Goal: Task Accomplishment & Management: Complete application form

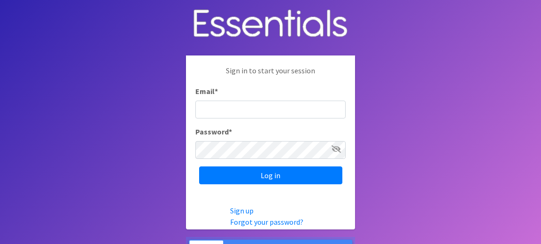
type input "[EMAIL_ADDRESS][DOMAIN_NAME]"
click at [336, 149] on icon at bounding box center [336, 149] width 9 height 8
click at [336, 150] on icon at bounding box center [337, 149] width 8 height 8
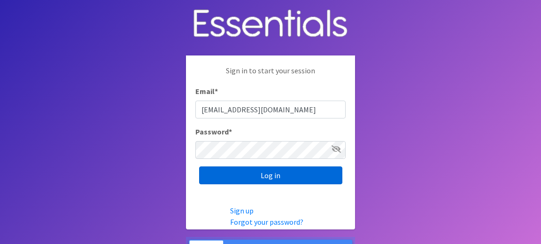
click at [285, 175] on input "Log in" at bounding box center [270, 175] width 143 height 18
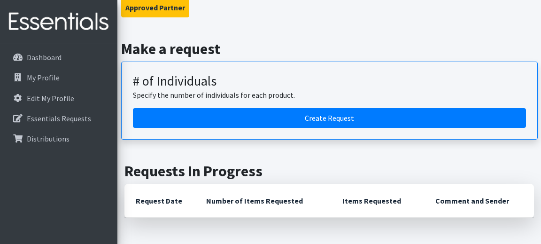
scroll to position [86, 0]
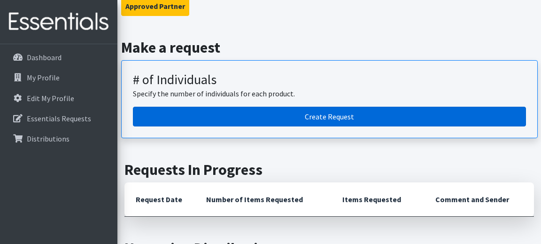
click at [338, 116] on link "Create Request" at bounding box center [329, 117] width 393 height 20
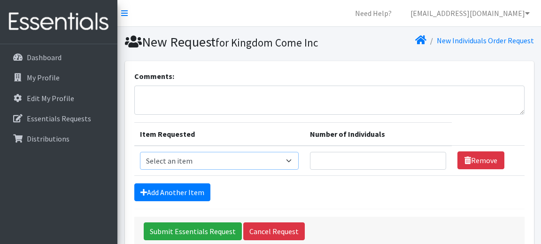
click at [299, 170] on select "Select an item (Newborn) (Preemie) (Size 1) (Size 2) (Size 3) (Size 4) (Size 5)…" at bounding box center [219, 161] width 159 height 18
click at [344, 170] on input "Number of Individuals" at bounding box center [378, 161] width 136 height 18
click at [299, 170] on select "Select an item (Newborn) (Preemie) (Size 1) (Size 2) (Size 3) (Size 4) (Size 5)…" at bounding box center [219, 161] width 159 height 18
select select "14490"
click at [348, 170] on input "Number of Individuals" at bounding box center [378, 161] width 136 height 18
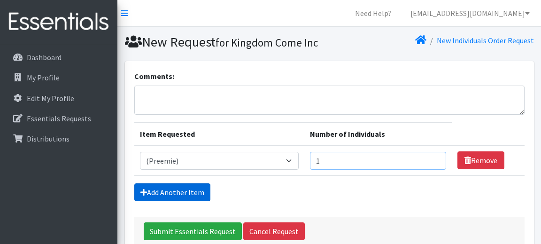
type input "1"
click at [199, 201] on link "Add Another Item" at bounding box center [172, 192] width 76 height 18
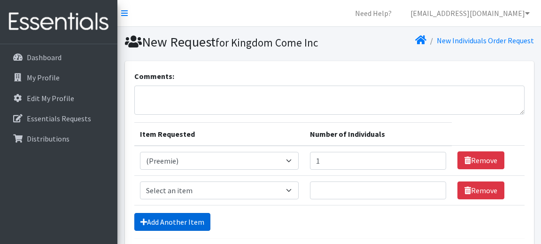
scroll to position [100, 0]
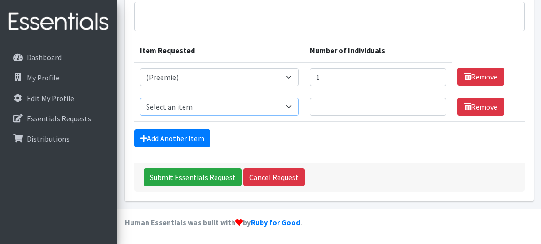
click at [299, 107] on select "Select an item (Newborn) (Preemie) (Size 1) (Size 2) (Size 3) (Size 4) (Size 5)…" at bounding box center [219, 107] width 159 height 18
select select "14508"
click at [360, 106] on input "Number of Individuals" at bounding box center [378, 107] width 136 height 18
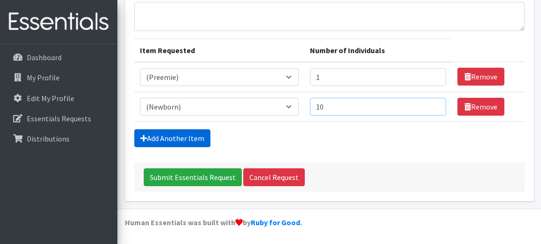
type input "10"
click at [182, 141] on link "Add Another Item" at bounding box center [172, 138] width 76 height 18
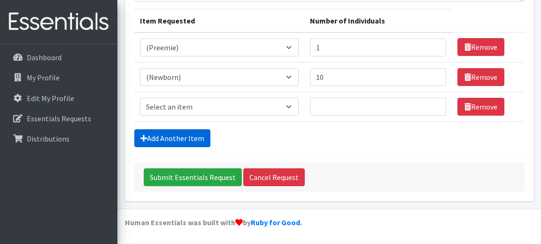
scroll to position [129, 0]
click at [299, 106] on select "Select an item (Newborn) (Preemie) (Size 1) (Size 2) (Size 3) (Size 4) (Size 5)…" at bounding box center [219, 107] width 159 height 18
select select "14509"
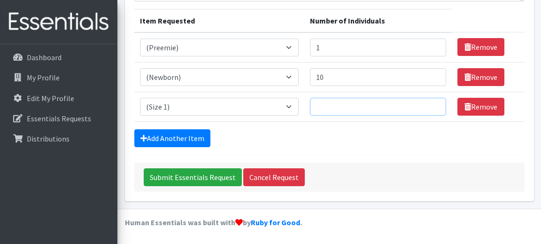
click at [357, 103] on input "Number of Individuals" at bounding box center [378, 107] width 136 height 18
type input "3"
click at [184, 138] on link "Add Another Item" at bounding box center [172, 138] width 76 height 18
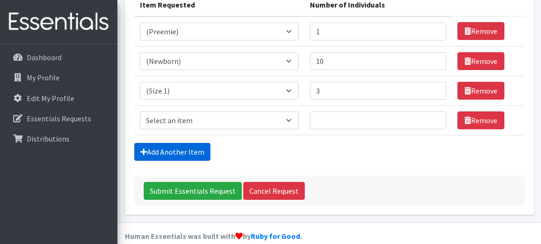
scroll to position [159, 0]
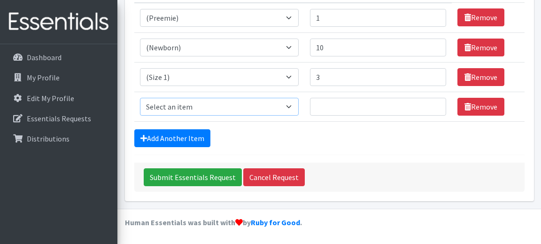
click at [299, 106] on select "Select an item (Newborn) (Preemie) (Size 1) (Size 2) (Size 3) (Size 4) (Size 5)…" at bounding box center [219, 107] width 159 height 18
select select "14510"
click at [355, 110] on input "Number of Individuals" at bounding box center [378, 107] width 136 height 18
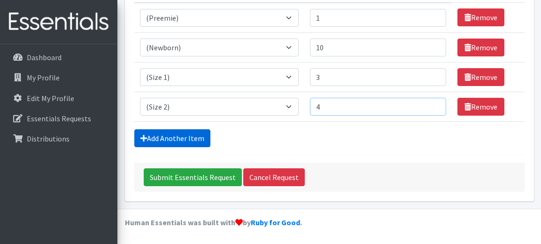
type input "4"
click at [172, 137] on link "Add Another Item" at bounding box center [172, 138] width 76 height 18
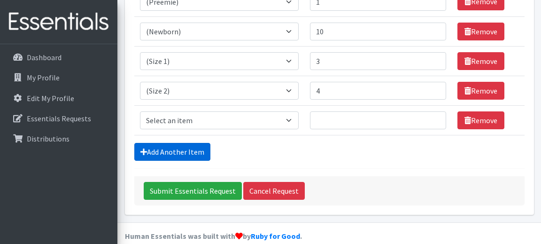
scroll to position [188, 0]
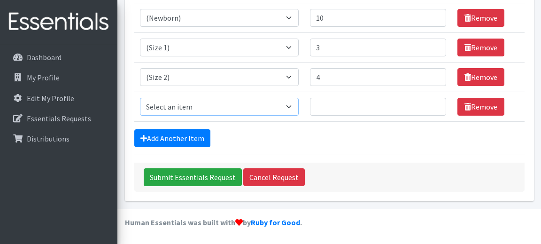
click at [180, 109] on select "Select an item (Newborn) (Preemie) (Size 1) (Size 2) (Size 3) (Size 4) (Size 5)…" at bounding box center [219, 107] width 159 height 18
select select "14507"
click at [343, 109] on input "Number of Individuals" at bounding box center [378, 107] width 136 height 18
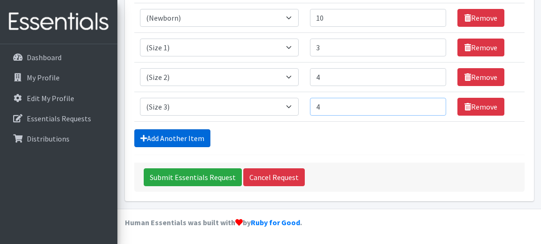
type input "4"
click at [174, 137] on link "Add Another Item" at bounding box center [172, 138] width 76 height 18
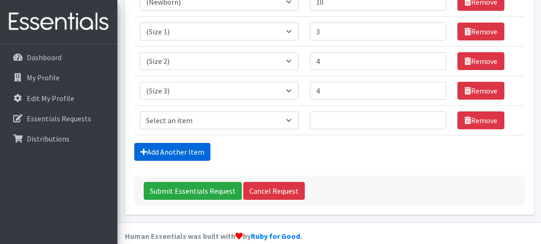
scroll to position [218, 0]
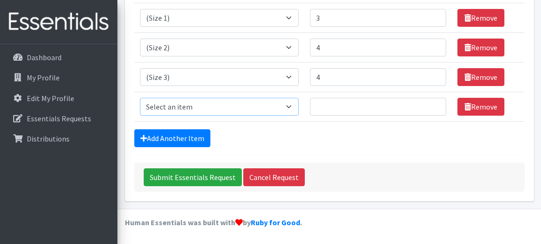
click at [299, 105] on select "Select an item (Newborn) (Preemie) (Size 1) (Size 2) (Size 3) (Size 4) (Size 5)…" at bounding box center [219, 107] width 159 height 18
select select "14512"
click at [342, 111] on input "Number of Individuals" at bounding box center [378, 107] width 136 height 18
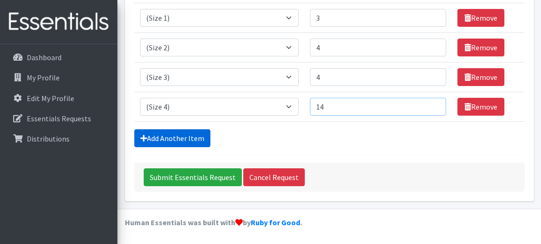
type input "14"
click at [199, 135] on link "Add Another Item" at bounding box center [172, 138] width 76 height 18
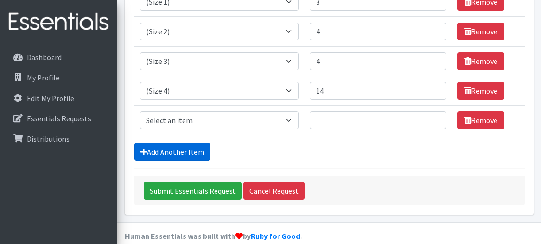
scroll to position [248, 0]
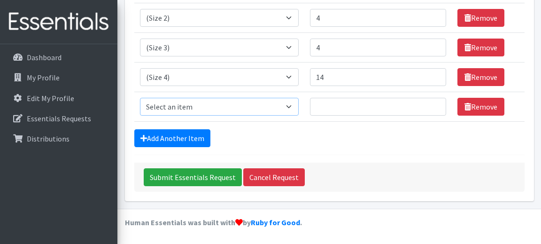
click at [203, 105] on select "Select an item (Newborn) (Preemie) (Size 1) (Size 2) (Size 3) (Size 4) (Size 5)…" at bounding box center [219, 107] width 159 height 18
select select "14488"
click at [329, 113] on input "Number of Individuals" at bounding box center [378, 107] width 136 height 18
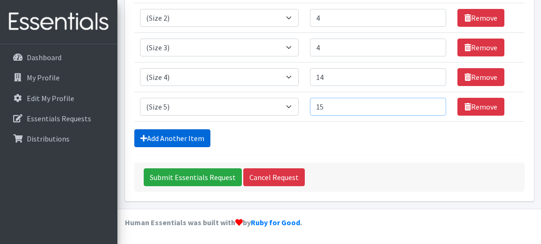
type input "15"
click at [196, 134] on link "Add Another Item" at bounding box center [172, 138] width 76 height 18
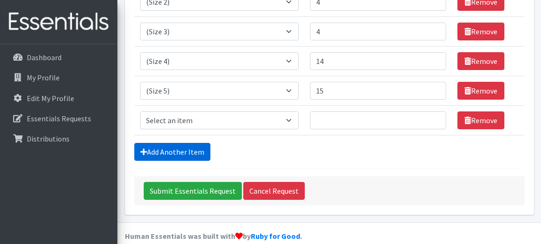
scroll to position [277, 0]
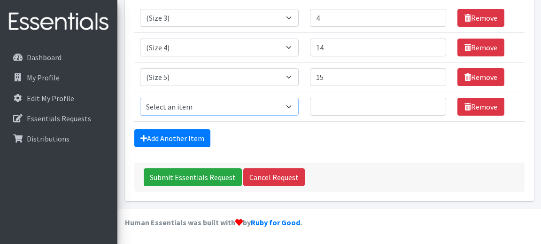
click at [299, 107] on select "Select an item (Newborn) (Preemie) (Size 1) (Size 2) (Size 3) (Size 4) (Size 5)…" at bounding box center [219, 107] width 159 height 18
select select "14491"
click at [352, 108] on input "Number of Individuals" at bounding box center [378, 107] width 136 height 18
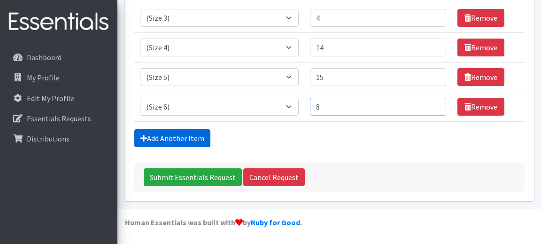
type input "8"
click at [199, 135] on link "Add Another Item" at bounding box center [172, 138] width 76 height 18
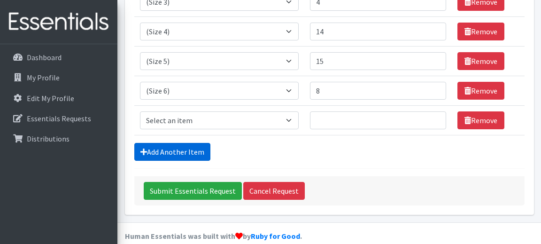
scroll to position [307, 0]
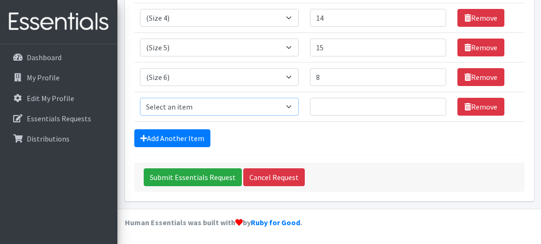
click at [299, 109] on select "Select an item (Newborn) (Preemie) (Size 1) (Size 2) (Size 3) (Size 4) (Size 5)…" at bounding box center [219, 107] width 159 height 18
select select "14953"
click at [339, 110] on input "Number of Individuals" at bounding box center [378, 107] width 136 height 18
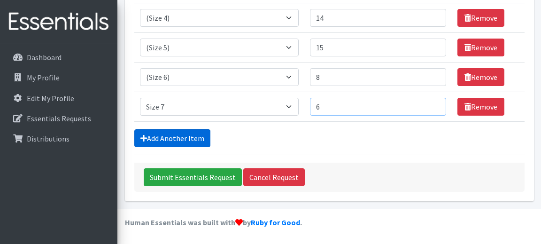
type input "6"
click at [178, 134] on link "Add Another Item" at bounding box center [172, 138] width 76 height 18
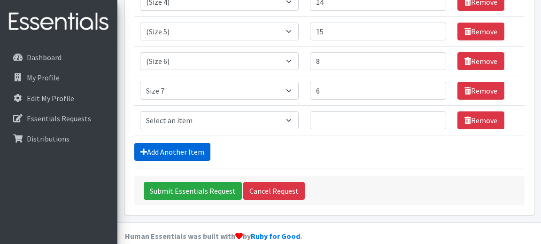
scroll to position [337, 0]
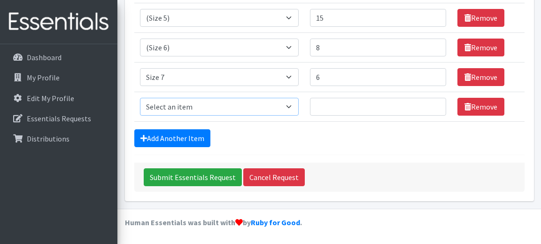
click at [299, 105] on select "Select an item (Newborn) (Preemie) (Size 1) (Size 2) (Size 3) (Size 4) (Size 5)…" at bounding box center [219, 107] width 159 height 18
select select "14494"
click at [344, 108] on input "Number of Individuals" at bounding box center [378, 107] width 136 height 18
click at [428, 108] on input "1" at bounding box center [378, 107] width 136 height 18
click at [339, 110] on input "1" at bounding box center [378, 107] width 136 height 18
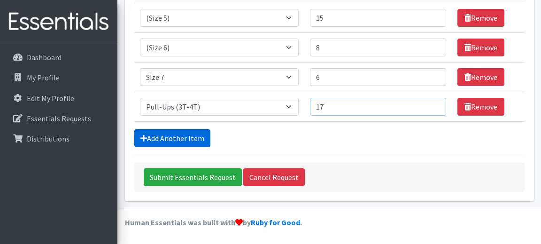
type input "17"
click at [168, 138] on link "Add Another Item" at bounding box center [172, 138] width 76 height 18
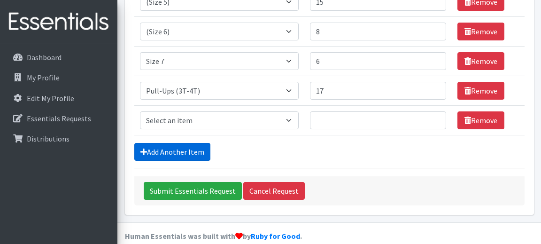
scroll to position [366, 0]
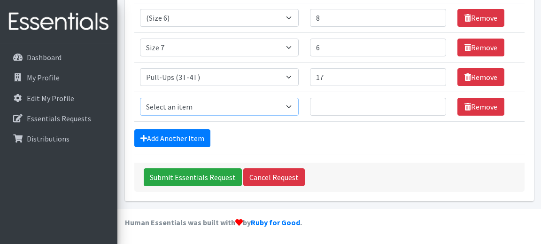
click at [299, 105] on select "Select an item (Newborn) (Preemie) (Size 1) (Size 2) (Size 3) (Size 4) (Size 5)…" at bounding box center [219, 107] width 159 height 18
click at [299, 108] on select "Select an item (Newborn) (Preemie) (Size 1) (Size 2) (Size 3) (Size 4) (Size 5)…" at bounding box center [219, 107] width 159 height 18
select select "14484"
click at [344, 106] on input "Number of Individuals" at bounding box center [378, 107] width 136 height 18
click at [299, 107] on select "Select an item (Newborn) (Preemie) (Size 1) (Size 2) (Size 3) (Size 4) (Size 5)…" at bounding box center [219, 107] width 159 height 18
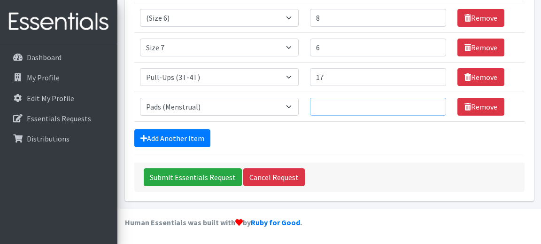
click at [365, 107] on input "Number of Individuals" at bounding box center [378, 107] width 136 height 18
type input "34"
click at [156, 134] on link "Add Another Item" at bounding box center [172, 138] width 76 height 18
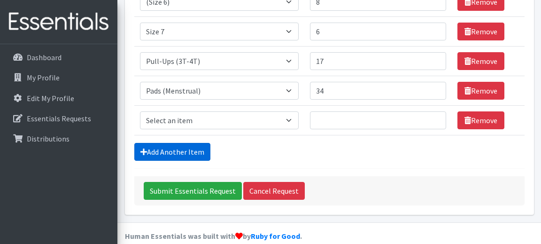
scroll to position [396, 0]
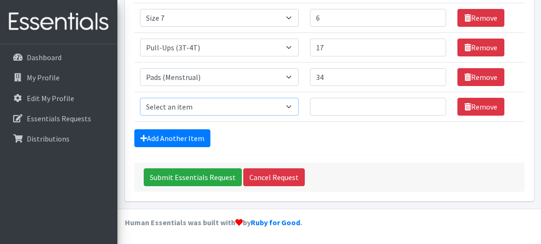
click at [298, 105] on select "Select an item (Newborn) (Preemie) (Size 1) (Size 2) (Size 3) (Size 4) (Size 5)…" at bounding box center [219, 107] width 159 height 18
select select "14485"
click at [344, 110] on input "Number of Individuals" at bounding box center [378, 107] width 136 height 18
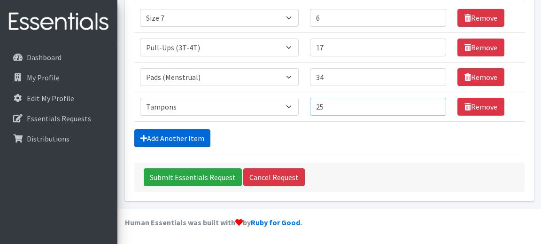
type input "25"
click at [173, 141] on link "Add Another Item" at bounding box center [172, 138] width 76 height 18
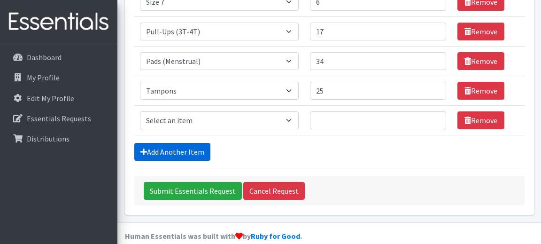
scroll to position [425, 0]
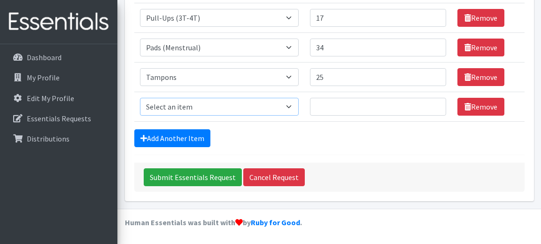
click at [192, 106] on select "Select an item (Newborn) (Preemie) (Size 1) (Size 2) (Size 3) (Size 4) (Size 5)…" at bounding box center [219, 107] width 159 height 18
select select "14487"
click at [336, 109] on input "Number of Individuals" at bounding box center [378, 107] width 136 height 18
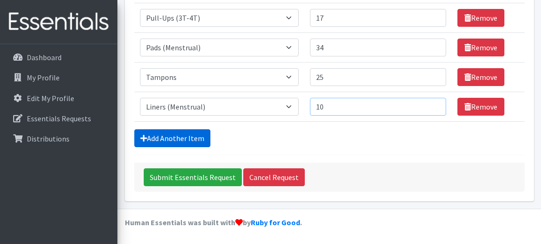
type input "10"
click at [197, 137] on link "Add Another Item" at bounding box center [172, 138] width 76 height 18
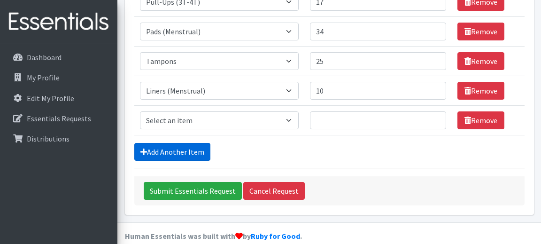
scroll to position [455, 0]
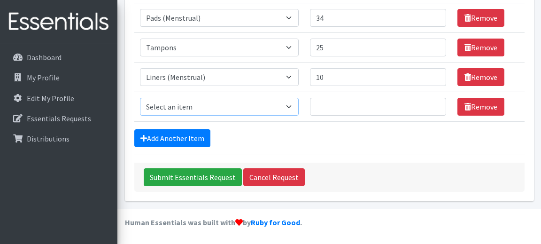
click at [299, 106] on select "Select an item (Newborn) (Preemie) (Size 1) (Size 2) (Size 3) (Size 4) (Size 5)…" at bounding box center [219, 107] width 159 height 18
select select "14498"
click at [341, 106] on input "Number of Individuals" at bounding box center [378, 107] width 136 height 18
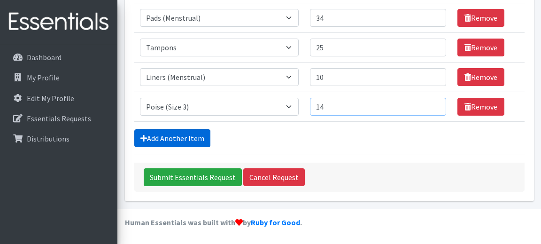
type input "14"
click at [196, 139] on link "Add Another Item" at bounding box center [172, 138] width 76 height 18
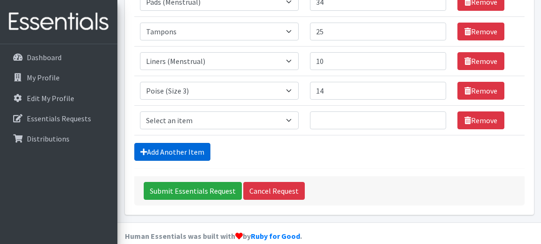
scroll to position [485, 0]
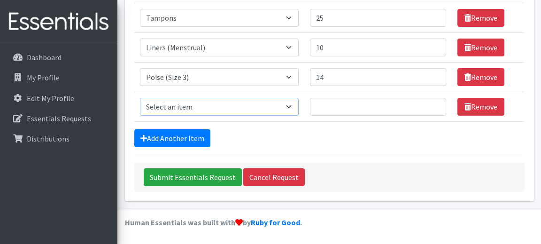
click at [298, 107] on select "Select an item (Newborn) (Preemie) (Size 1) (Size 2) (Size 3) (Size 4) (Size 5)…" at bounding box center [219, 107] width 159 height 18
select select "14767"
click at [341, 107] on input "Number of Individuals" at bounding box center [378, 107] width 136 height 18
type input "4"
click at [179, 137] on link "Add Another Item" at bounding box center [172, 138] width 76 height 18
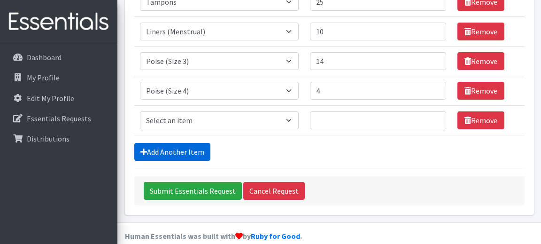
scroll to position [514, 0]
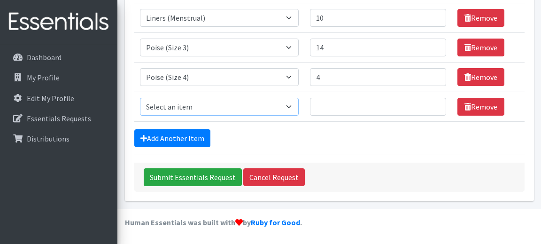
click at [200, 109] on select "Select an item (Newborn) (Preemie) (Size 1) (Size 2) (Size 3) (Size 4) (Size 5)…" at bounding box center [219, 107] width 159 height 18
select select "14769"
click at [333, 112] on input "Number of Individuals" at bounding box center [378, 107] width 136 height 18
type input "5"
click at [182, 132] on link "Add Another Item" at bounding box center [172, 138] width 76 height 18
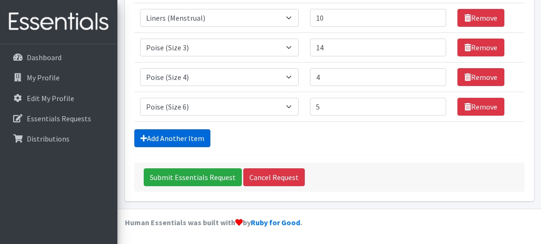
scroll to position [544, 0]
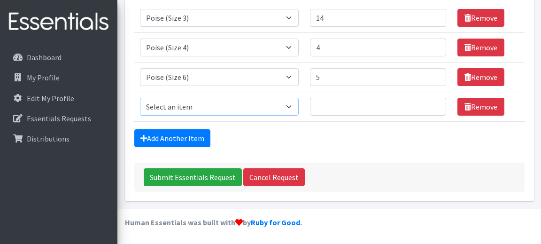
click at [276, 108] on select "Select an item (Newborn) (Preemie) (Size 1) (Size 2) (Size 3) (Size 4) (Size 5)…" at bounding box center [219, 107] width 159 height 18
select select "14770"
click at [333, 109] on input "Number of Individuals" at bounding box center [378, 107] width 136 height 18
type input "4"
click at [180, 140] on link "Add Another Item" at bounding box center [172, 138] width 76 height 18
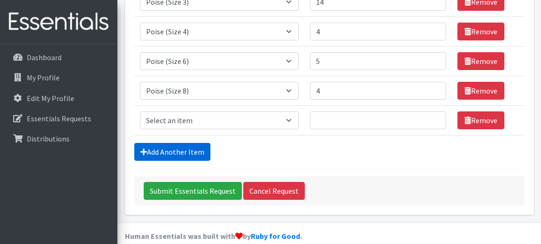
scroll to position [573, 0]
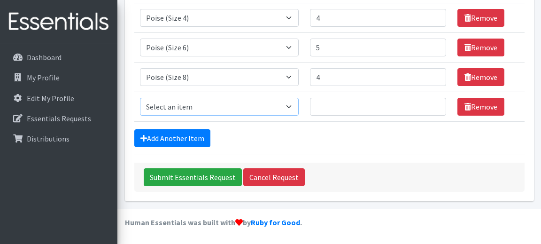
click at [298, 106] on select "Select an item (Newborn) (Preemie) (Size 1) (Size 2) (Size 3) (Size 4) (Size 5)…" at bounding box center [219, 107] width 159 height 18
select select "15132"
click at [338, 108] on input "Number of Individuals" at bounding box center [378, 107] width 136 height 18
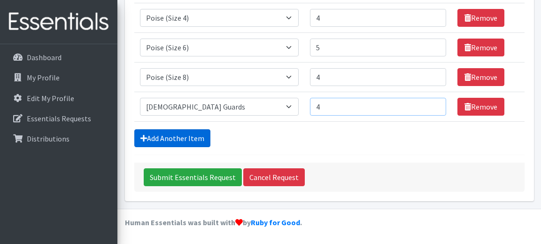
type input "4"
click at [192, 135] on link "Add Another Item" at bounding box center [172, 138] width 76 height 18
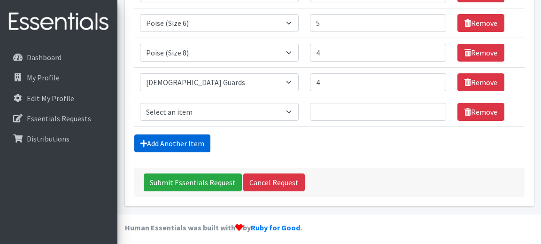
scroll to position [603, 0]
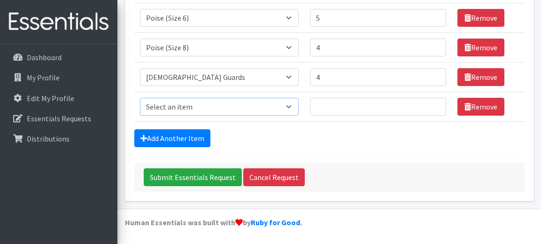
click at [299, 105] on select "Select an item (Newborn) (Preemie) (Size 1) (Size 2) (Size 3) (Size 4) (Size 5)…" at bounding box center [219, 107] width 159 height 18
select select "15012"
click at [343, 114] on input "Number of Individuals" at bounding box center [378, 107] width 136 height 18
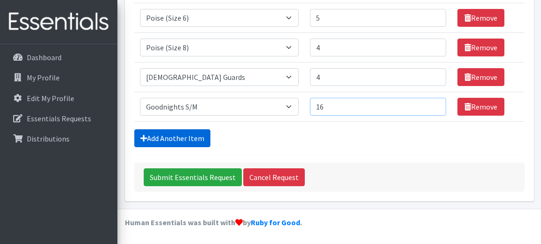
type input "16"
click at [169, 136] on link "Add Another Item" at bounding box center [172, 138] width 76 height 18
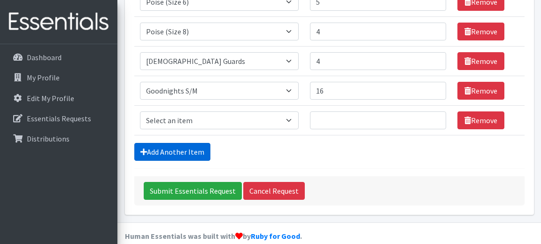
scroll to position [633, 0]
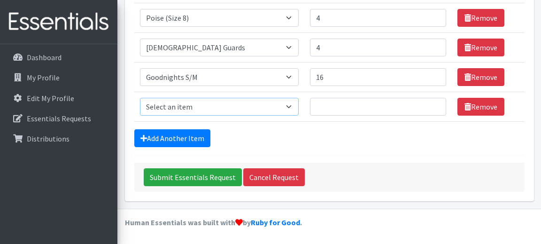
click at [299, 104] on select "Select an item (Newborn) (Preemie) (Size 1) (Size 2) (Size 3) (Size 4) (Size 5)…" at bounding box center [219, 107] width 159 height 18
select select "14954"
click at [343, 110] on input "Number of Individuals" at bounding box center [378, 107] width 136 height 18
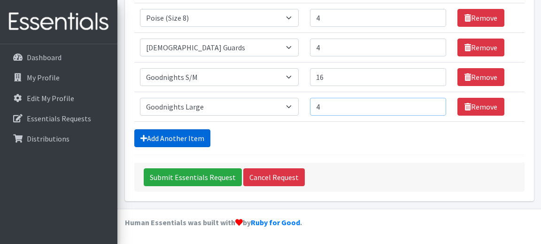
type input "4"
click at [164, 137] on link "Add Another Item" at bounding box center [172, 138] width 76 height 18
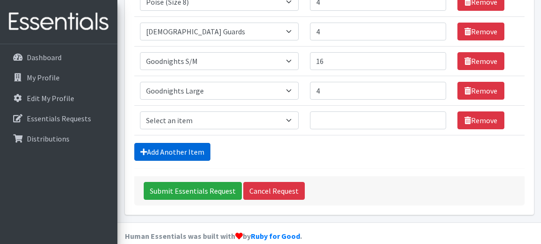
scroll to position [662, 0]
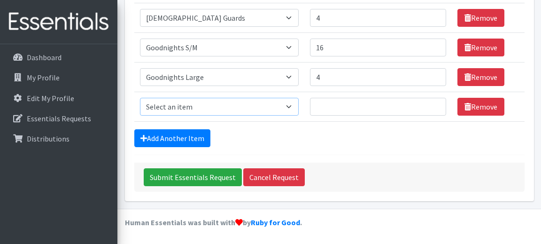
click at [238, 106] on select "Select an item (Newborn) (Preemie) (Size 1) (Size 2) (Size 3) (Size 4) (Size 5)…" at bounding box center [219, 107] width 159 height 18
select select "14952"
click at [337, 109] on input "Number of Individuals" at bounding box center [378, 107] width 136 height 18
click at [429, 107] on input "1" at bounding box center [378, 107] width 136 height 18
type input "2"
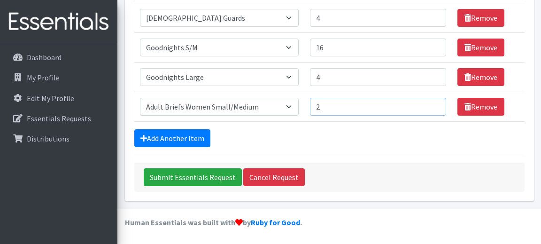
click at [430, 104] on input "2" at bounding box center [378, 107] width 136 height 18
click at [191, 134] on link "Add Another Item" at bounding box center [172, 138] width 76 height 18
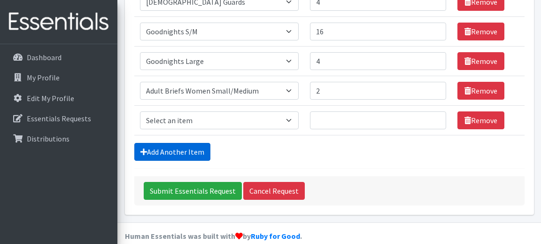
scroll to position [692, 0]
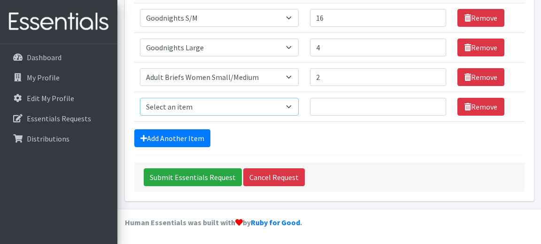
click at [202, 108] on select "Select an item (Newborn) (Preemie) (Size 1) (Size 2) (Size 3) (Size 4) (Size 5)…" at bounding box center [219, 107] width 159 height 18
select select "14772"
click at [355, 106] on input "Number of Individuals" at bounding box center [378, 107] width 136 height 18
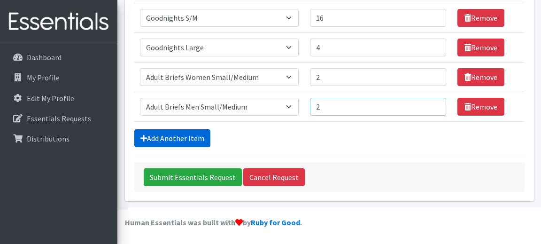
type input "2"
click at [195, 137] on link "Add Another Item" at bounding box center [172, 138] width 76 height 18
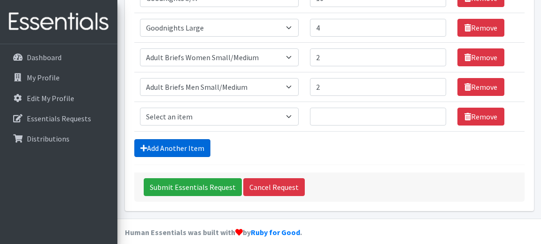
scroll to position [721, 0]
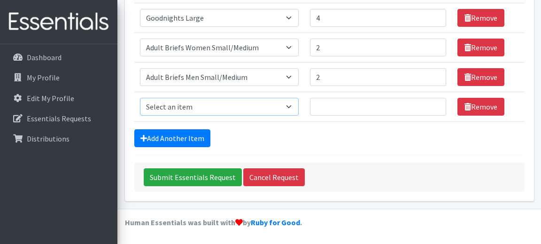
click at [299, 107] on select "Select an item (Newborn) (Preemie) (Size 1) (Size 2) (Size 3) (Size 4) (Size 5)…" at bounding box center [219, 107] width 159 height 18
select select "14773"
click at [346, 108] on input "Number of Individuals" at bounding box center [378, 107] width 136 height 18
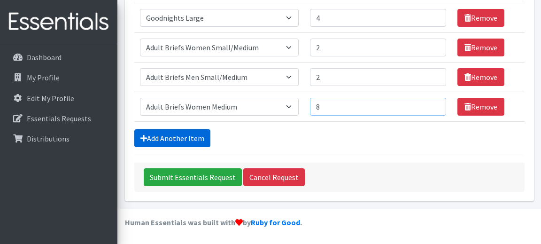
type input "8"
click at [187, 134] on link "Add Another Item" at bounding box center [172, 138] width 76 height 18
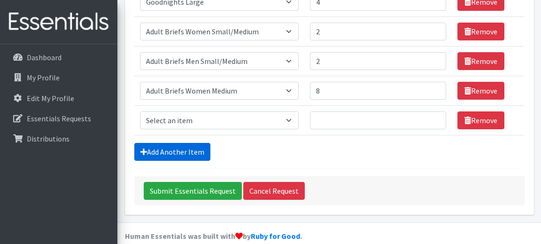
scroll to position [751, 0]
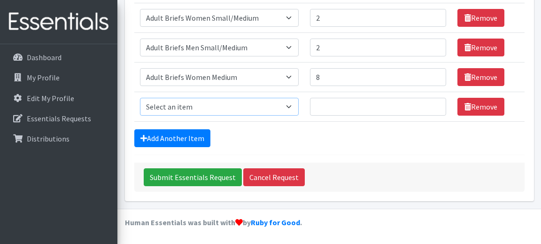
click at [299, 106] on select "Select an item (Newborn) (Preemie) (Size 1) (Size 2) (Size 3) (Size 4) (Size 5)…" at bounding box center [219, 107] width 159 height 18
select select "14774"
click at [354, 108] on input "Number of Individuals" at bounding box center [378, 107] width 136 height 18
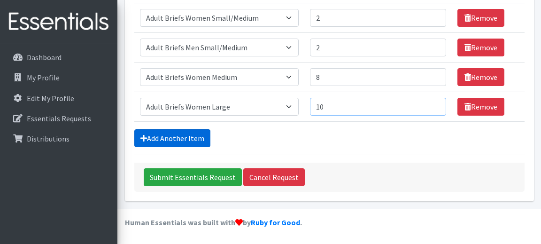
type input "10"
click at [197, 139] on link "Add Another Item" at bounding box center [172, 138] width 76 height 18
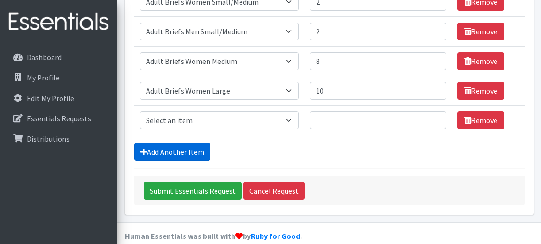
scroll to position [781, 0]
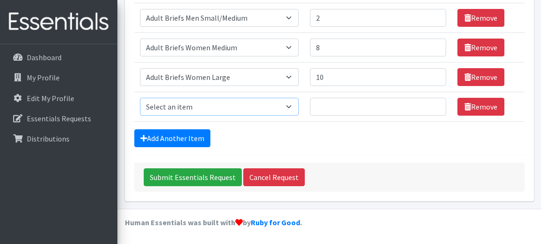
click at [299, 106] on select "Select an item (Newborn) (Preemie) (Size 1) (Size 2) (Size 3) (Size 4) (Size 5)…" at bounding box center [219, 107] width 159 height 18
select select "14496"
click at [352, 109] on input "Number of Individuals" at bounding box center [378, 107] width 136 height 18
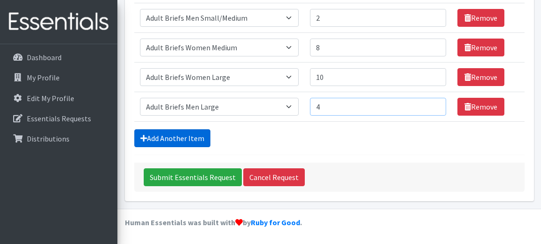
type input "4"
click at [173, 140] on link "Add Another Item" at bounding box center [172, 138] width 76 height 18
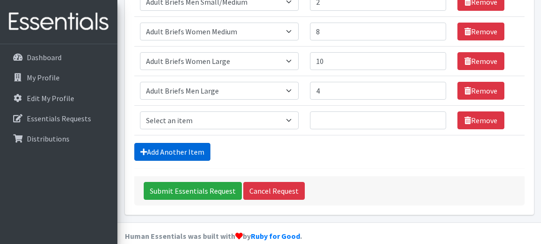
scroll to position [810, 0]
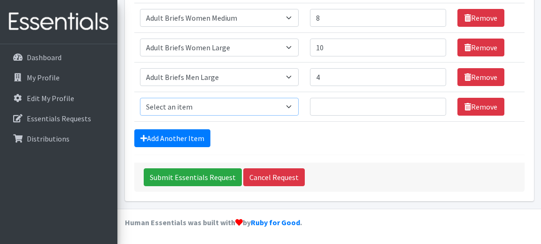
click at [173, 107] on select "Select an item (Newborn) (Preemie) (Size 1) (Size 2) (Size 3) (Size 4) (Size 5)…" at bounding box center [219, 107] width 159 height 18
select select "14775"
click at [344, 109] on input "Number of Individuals" at bounding box center [378, 107] width 136 height 18
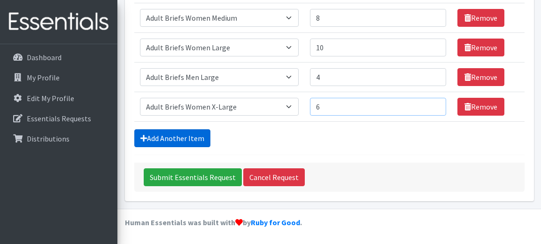
type input "6"
click at [172, 135] on link "Add Another Item" at bounding box center [172, 138] width 76 height 18
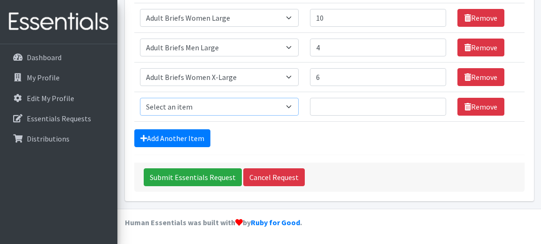
click at [299, 106] on select "Select an item (Newborn) (Preemie) (Size 1) (Size 2) (Size 3) (Size 4) (Size 5)…" at bounding box center [219, 107] width 159 height 18
select select "14505"
click at [360, 109] on input "Number of Individuals" at bounding box center [378, 107] width 136 height 18
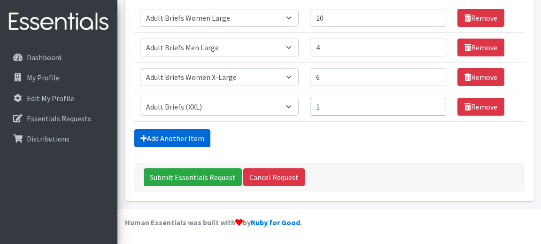
type input "1"
click at [205, 136] on link "Add Another Item" at bounding box center [172, 138] width 76 height 18
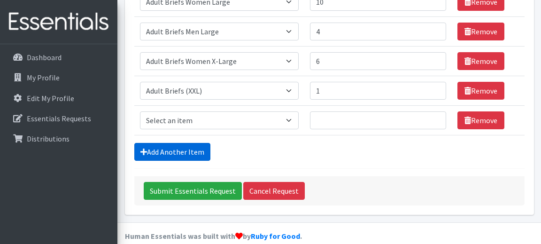
scroll to position [869, 0]
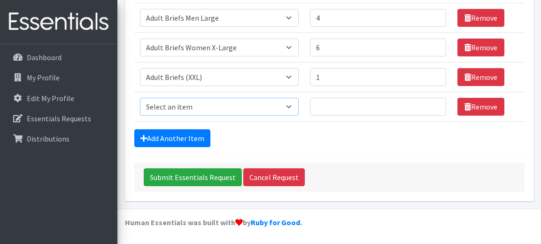
click at [299, 104] on select "Select an item (Newborn) (Preemie) (Size 1) (Size 2) (Size 3) (Size 4) (Size 5)…" at bounding box center [219, 107] width 159 height 18
select select "14500"
click at [337, 106] on input "Number of Individuals" at bounding box center [378, 107] width 136 height 18
click at [431, 105] on input "9" at bounding box center [378, 107] width 136 height 18
type input "10"
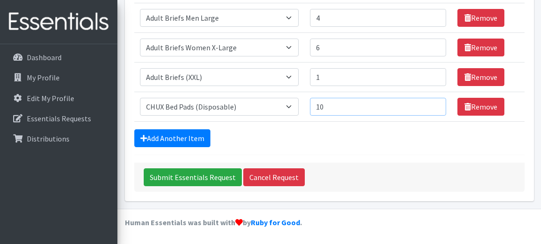
click at [431, 106] on input "10" at bounding box center [378, 107] width 136 height 18
click at [174, 138] on link "Add Another Item" at bounding box center [172, 138] width 76 height 18
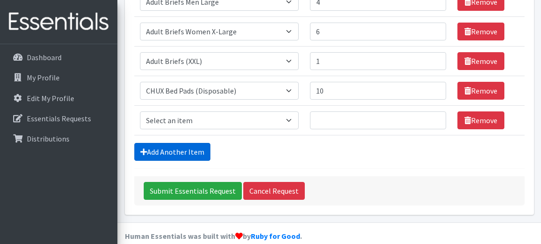
scroll to position [899, 0]
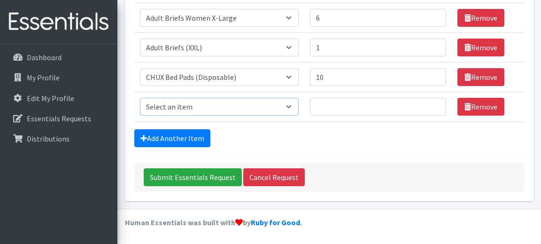
click at [299, 106] on select "Select an item (Newborn) (Preemie) (Size 1) (Size 2) (Size 3) (Size 4) (Size 5)…" at bounding box center [219, 107] width 159 height 18
click at [483, 107] on link "Remove" at bounding box center [481, 107] width 47 height 18
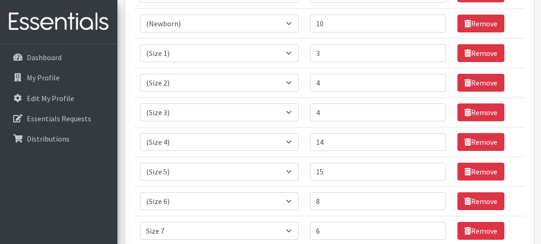
scroll to position [0, 0]
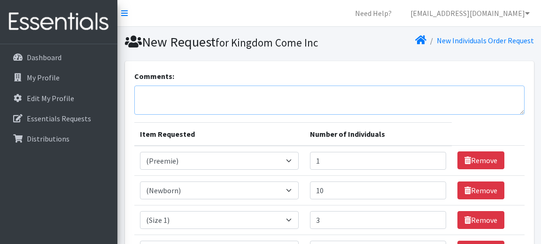
click at [226, 115] on textarea "Comments:" at bounding box center [329, 100] width 391 height 29
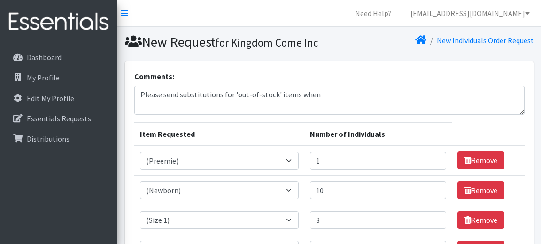
click at [331, 110] on textarea "Please send substitutions for 'out-of-stock' items when" at bounding box center [329, 100] width 391 height 29
click at [331, 111] on textarea "Please send substitutions for 'out-of-stock' items when" at bounding box center [329, 100] width 391 height 29
click at [307, 50] on h1 "New Request for Kingdom Come Inc" at bounding box center [225, 42] width 201 height 16
click at [430, 105] on textarea "Please send substitutions for 'out-of-stock' items when possible. Thanks for th…" at bounding box center [329, 100] width 391 height 29
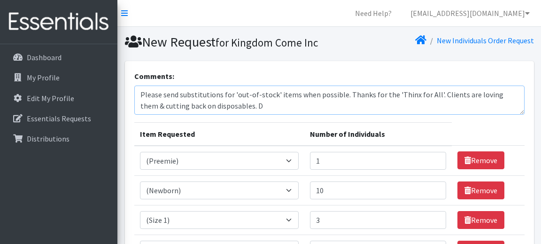
click at [430, 115] on textarea "Please send substitutions for 'out-of-stock' items when possible. Thanks for th…" at bounding box center [329, 100] width 391 height 29
click at [305, 115] on textarea "Please send substitutions for 'out-of-stock' items when possible. Thanks for th…" at bounding box center [329, 100] width 391 height 29
click at [363, 115] on textarea "Please send substitutions for 'out-of-stock' items when possible. Thanks for th…" at bounding box center [329, 100] width 391 height 29
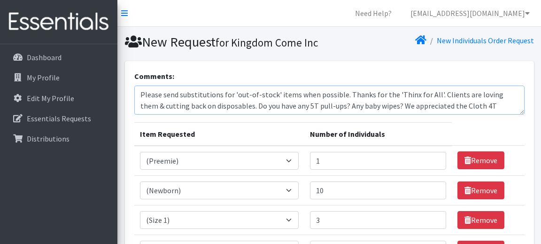
click at [363, 115] on textarea "Please send substitutions for 'out-of-stock' items when possible. Thanks for th…" at bounding box center [329, 100] width 391 height 29
click at [476, 115] on textarea "Please send substitutions for 'out-of-stock' items when possible. Thanks for th…" at bounding box center [329, 100] width 391 height 29
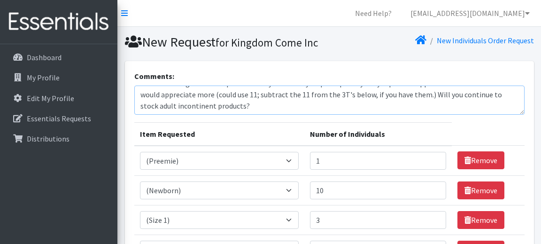
scroll to position [6, 0]
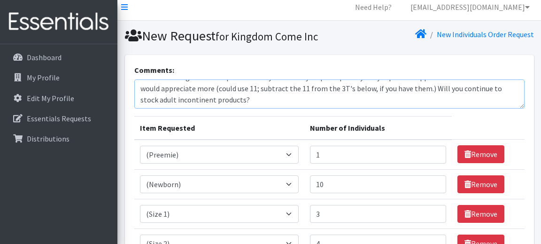
click at [278, 109] on textarea "Please send substitutions for 'out-of-stock' items when possible. Thanks for th…" at bounding box center [329, 93] width 391 height 29
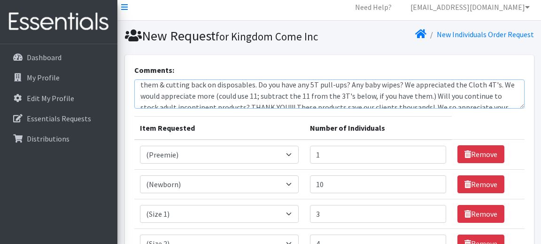
scroll to position [23, 0]
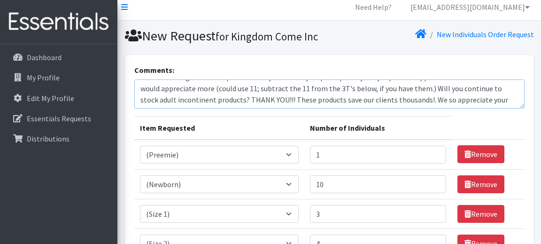
click at [387, 109] on textarea "Please send substitutions for 'out-of-stock' items when possible. Thanks for th…" at bounding box center [329, 93] width 391 height 29
click at [503, 109] on textarea "Please send substitutions for 'out-of-stock' items when possible. Thanks for th…" at bounding box center [329, 93] width 391 height 29
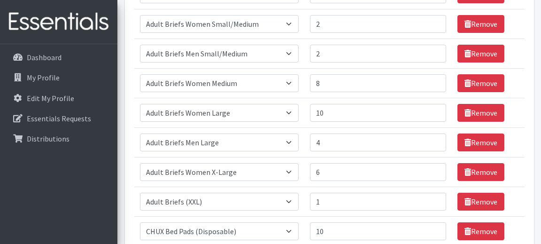
scroll to position [869, 0]
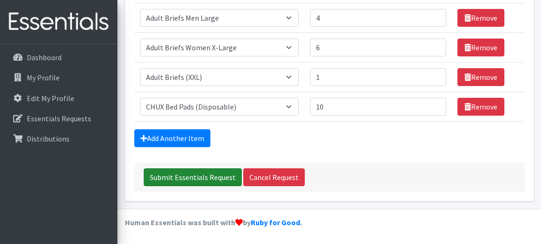
type textarea "Please send substitutions for 'out-of-stock' items when possible. Thanks for th…"
click at [203, 176] on input "Submit Essentials Request" at bounding box center [193, 177] width 98 height 18
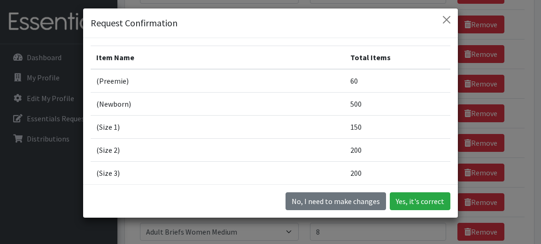
scroll to position [22, 0]
click at [431, 197] on button "Yes, it's correct" at bounding box center [420, 201] width 61 height 18
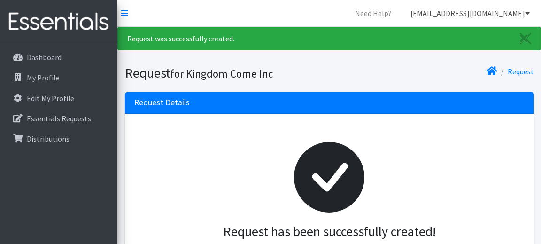
click at [500, 12] on link "[EMAIL_ADDRESS][DOMAIN_NAME]" at bounding box center [470, 13] width 134 height 19
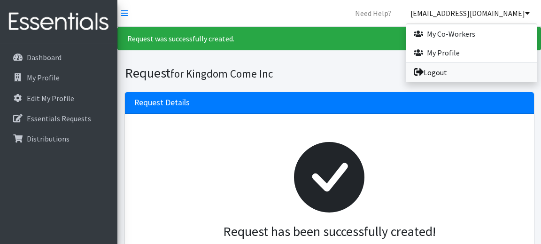
click at [439, 69] on link "Logout" at bounding box center [472, 72] width 131 height 19
